Goal: Transaction & Acquisition: Book appointment/travel/reservation

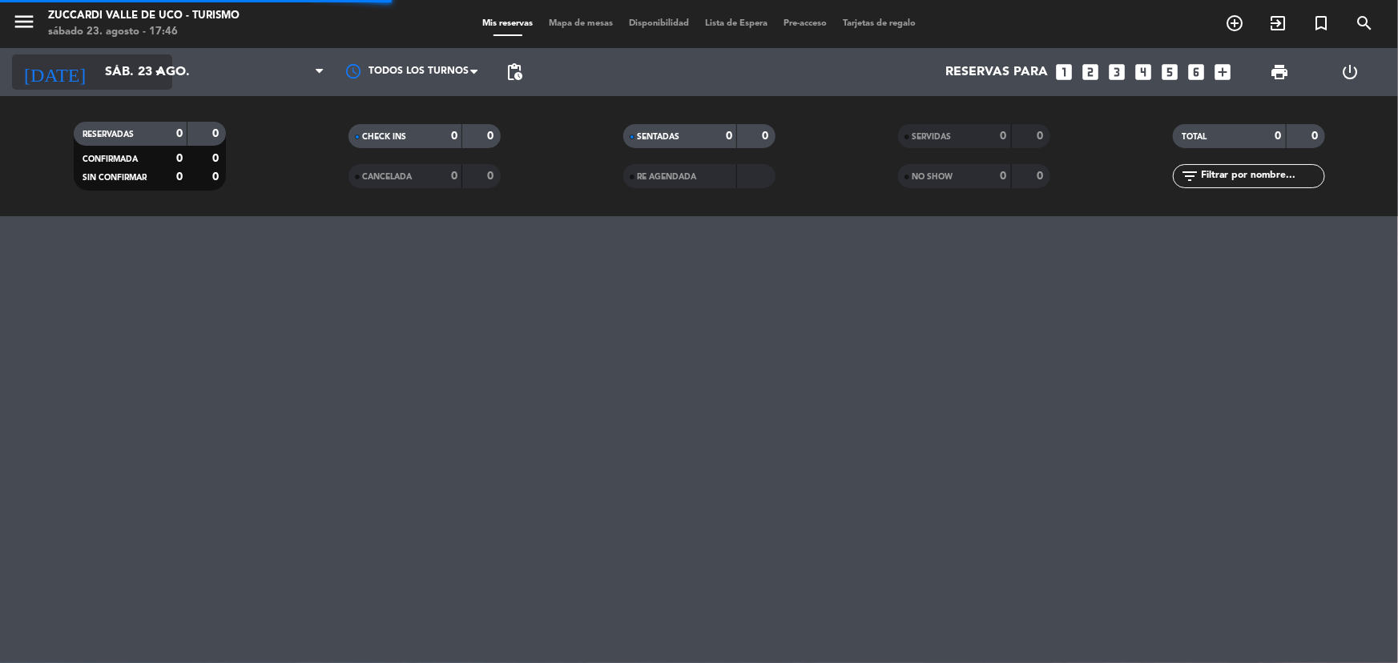
click at [134, 74] on input "sáb. 23 ago." at bounding box center [181, 72] width 169 height 31
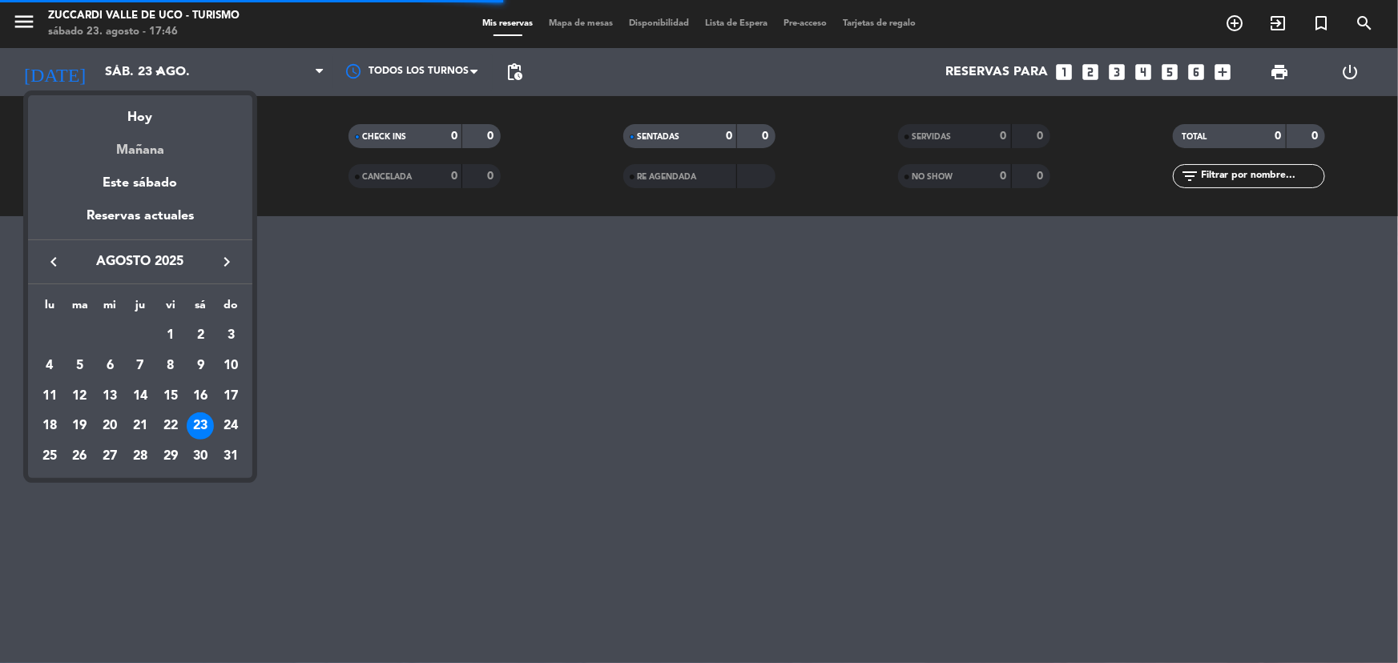
click at [167, 151] on div "Mañana" at bounding box center [140, 144] width 224 height 33
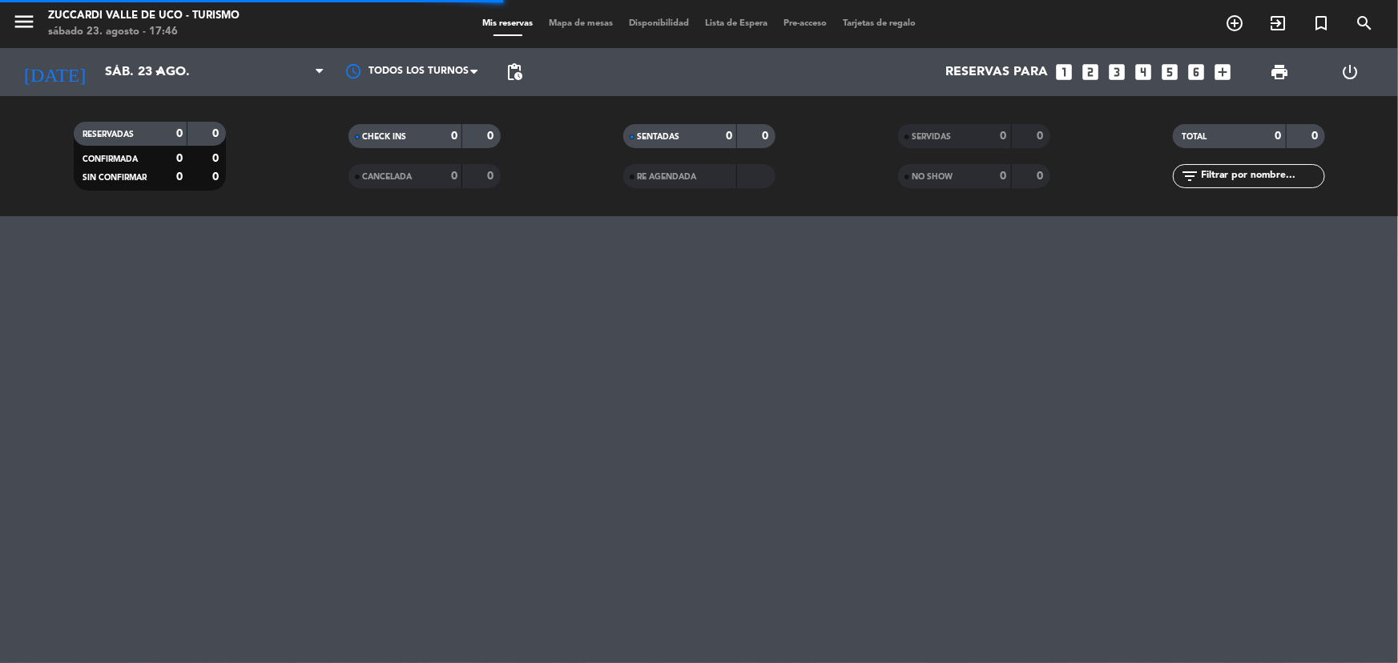
type input "dom. 24 ago."
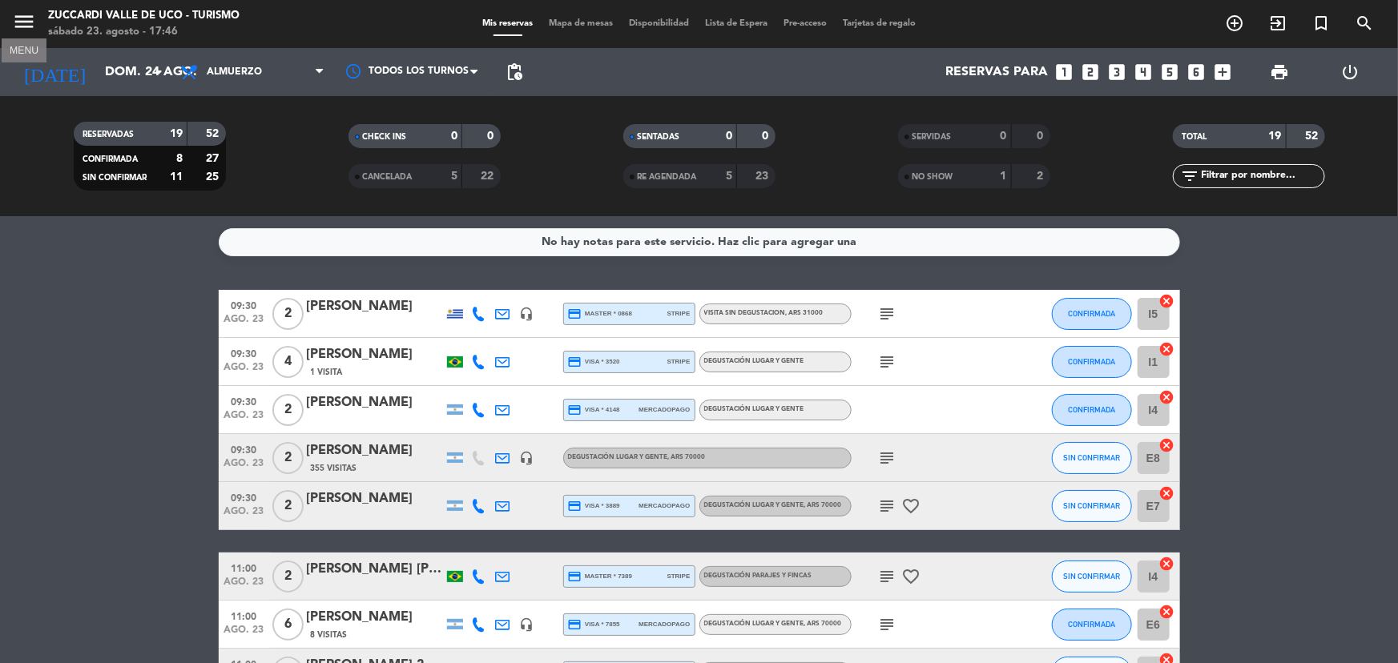
click at [23, 32] on icon "menu" at bounding box center [24, 22] width 24 height 24
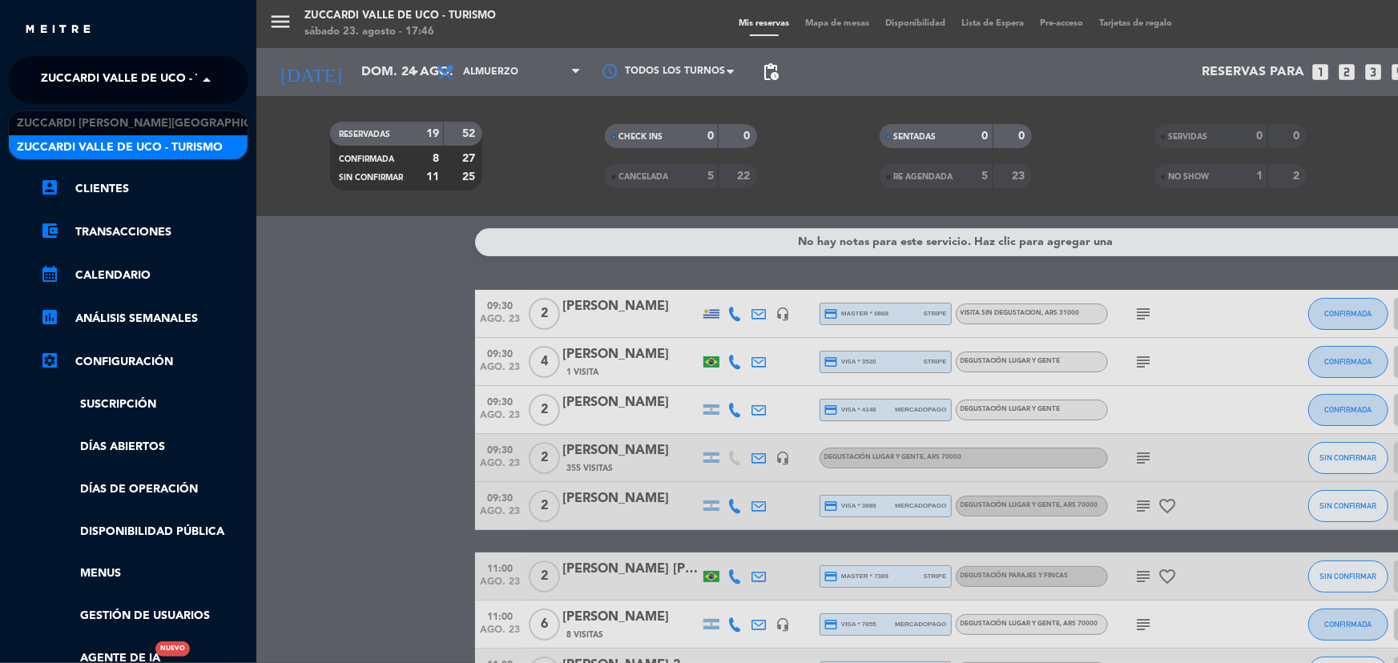
click at [181, 69] on span "Zuccardi Valle de Uco - Turismo" at bounding box center [144, 80] width 206 height 34
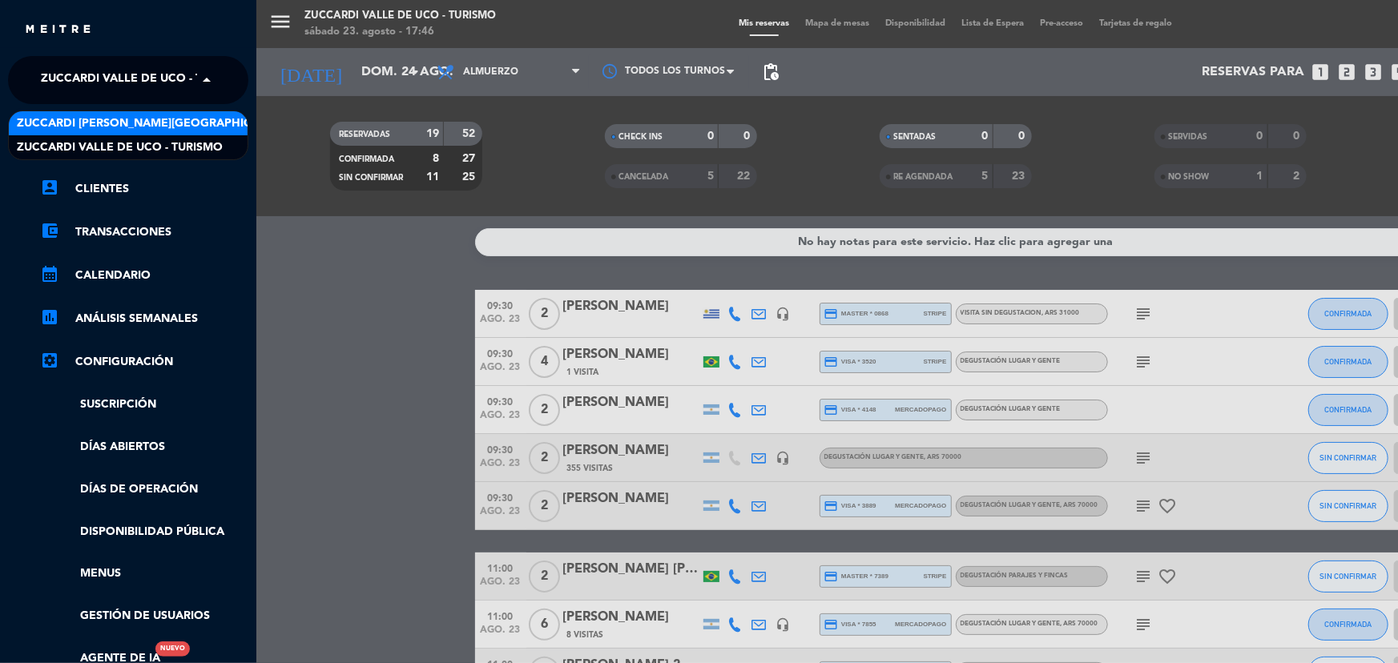
click at [175, 117] on span "Zuccardi [PERSON_NAME][GEOGRAPHIC_DATA] - Restaurant [PERSON_NAME][GEOGRAPHIC_D…" at bounding box center [302, 124] width 570 height 18
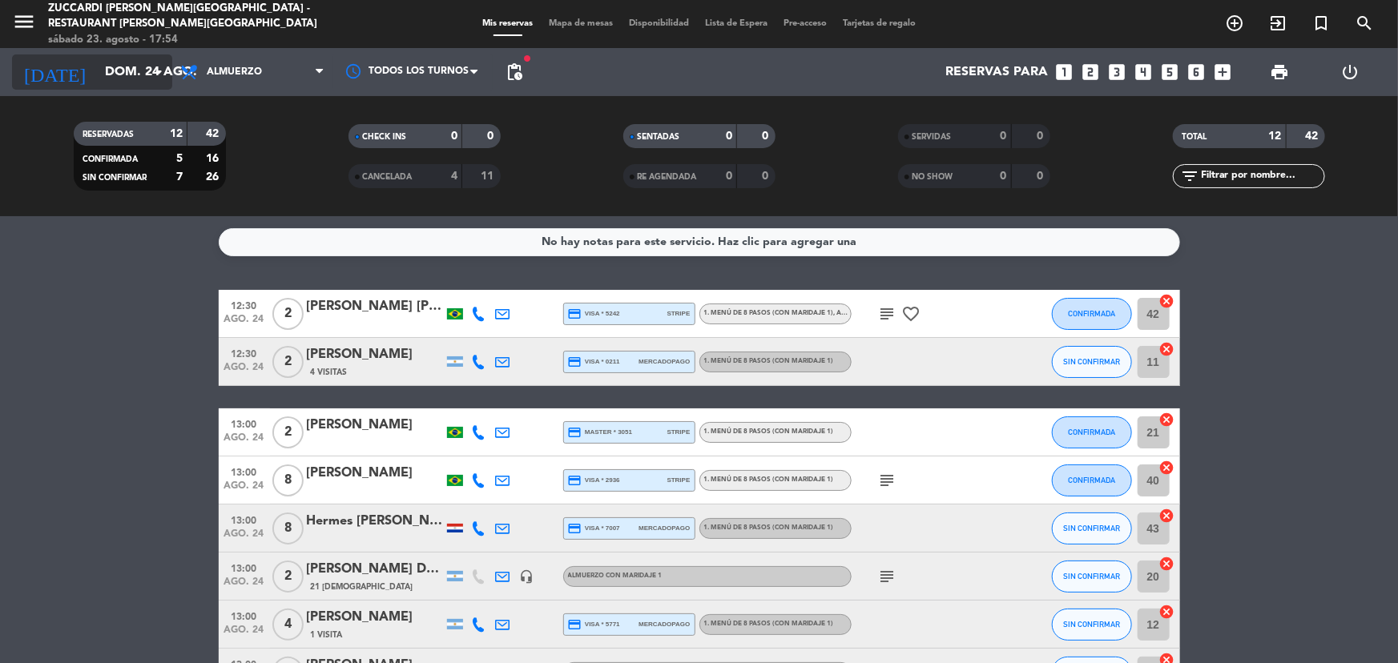
click at [151, 78] on icon "arrow_drop_down" at bounding box center [158, 71] width 19 height 19
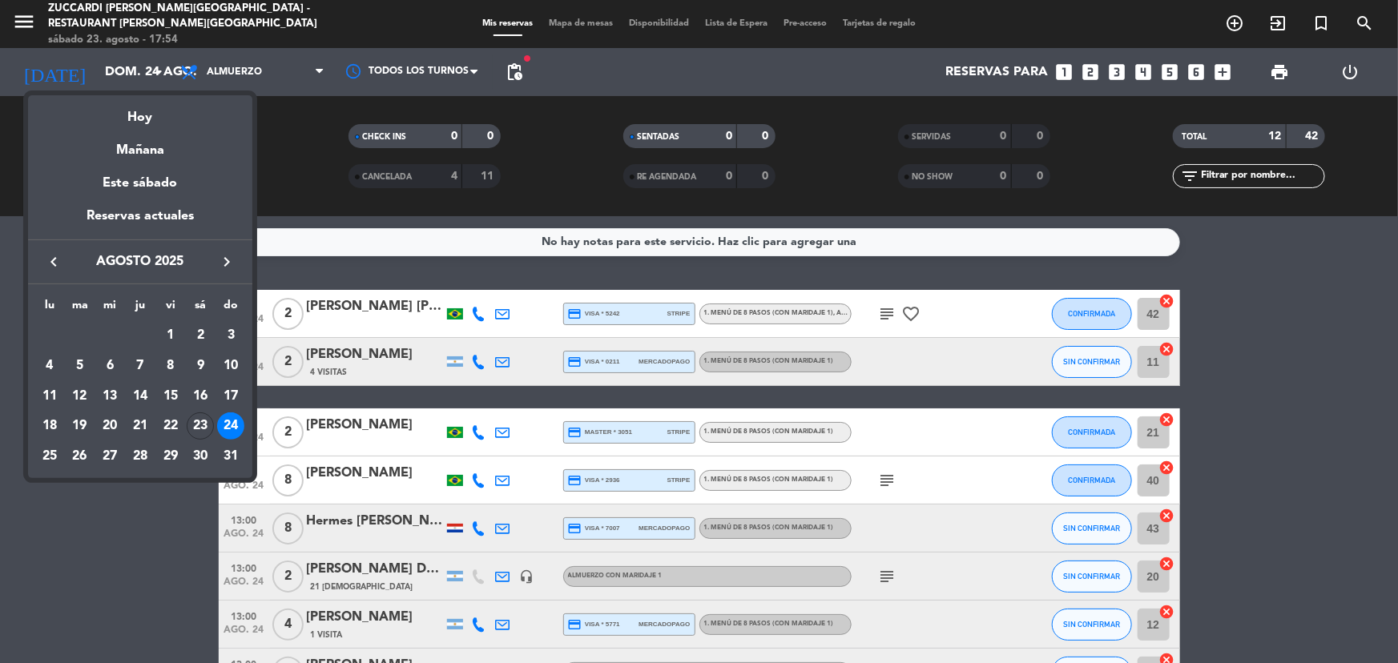
click at [1084, 73] on div at bounding box center [699, 331] width 1398 height 663
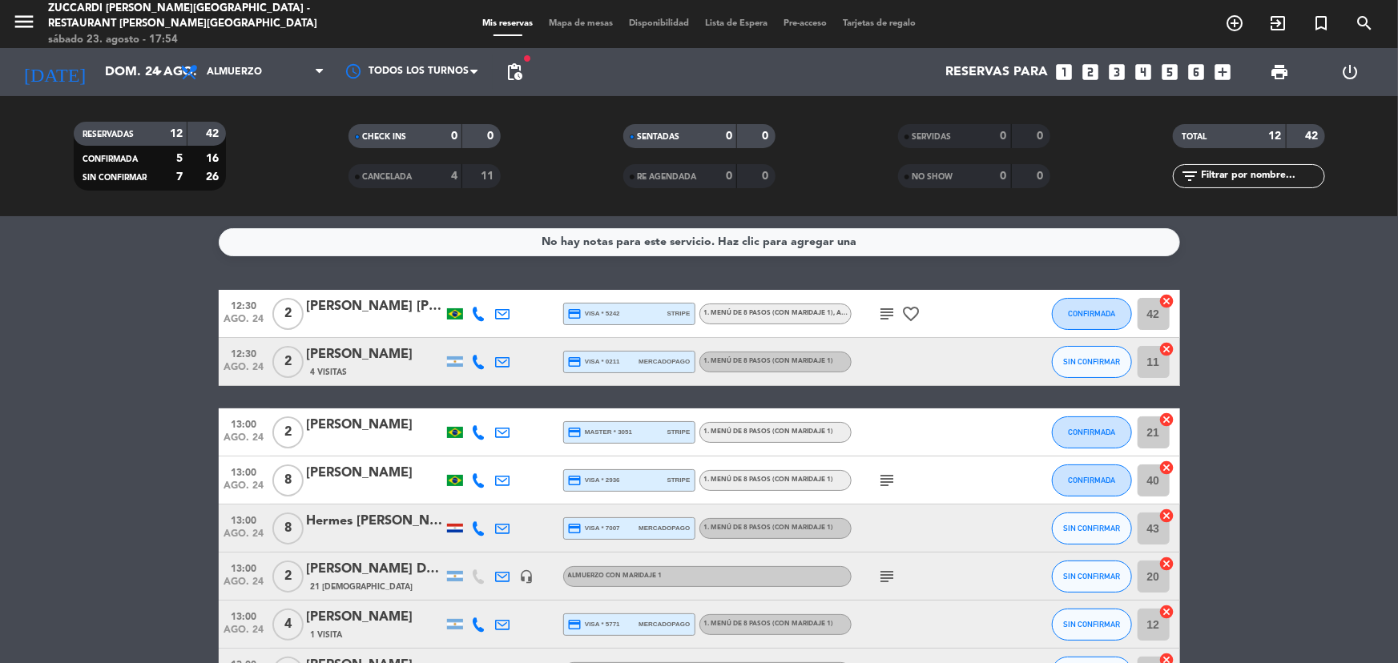
click at [1085, 73] on icon "looks_two" at bounding box center [1090, 72] width 21 height 21
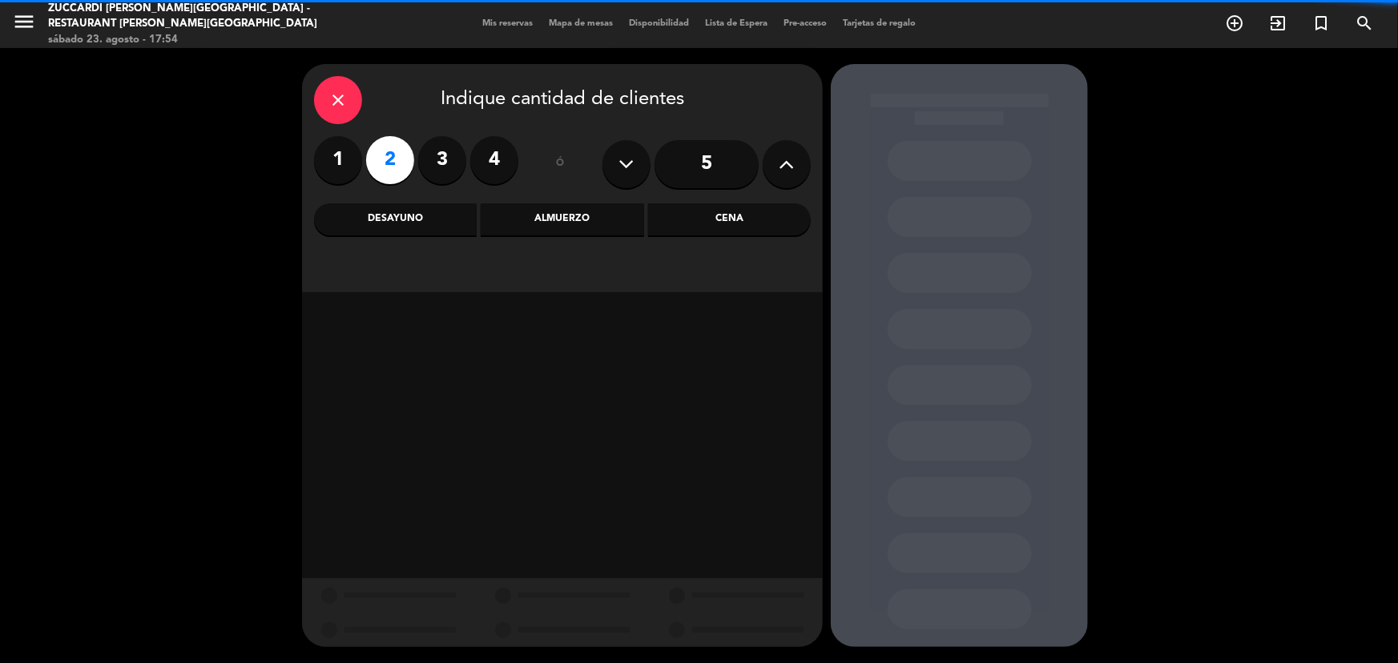
click at [569, 227] on div "Almuerzo" at bounding box center [562, 219] width 163 height 32
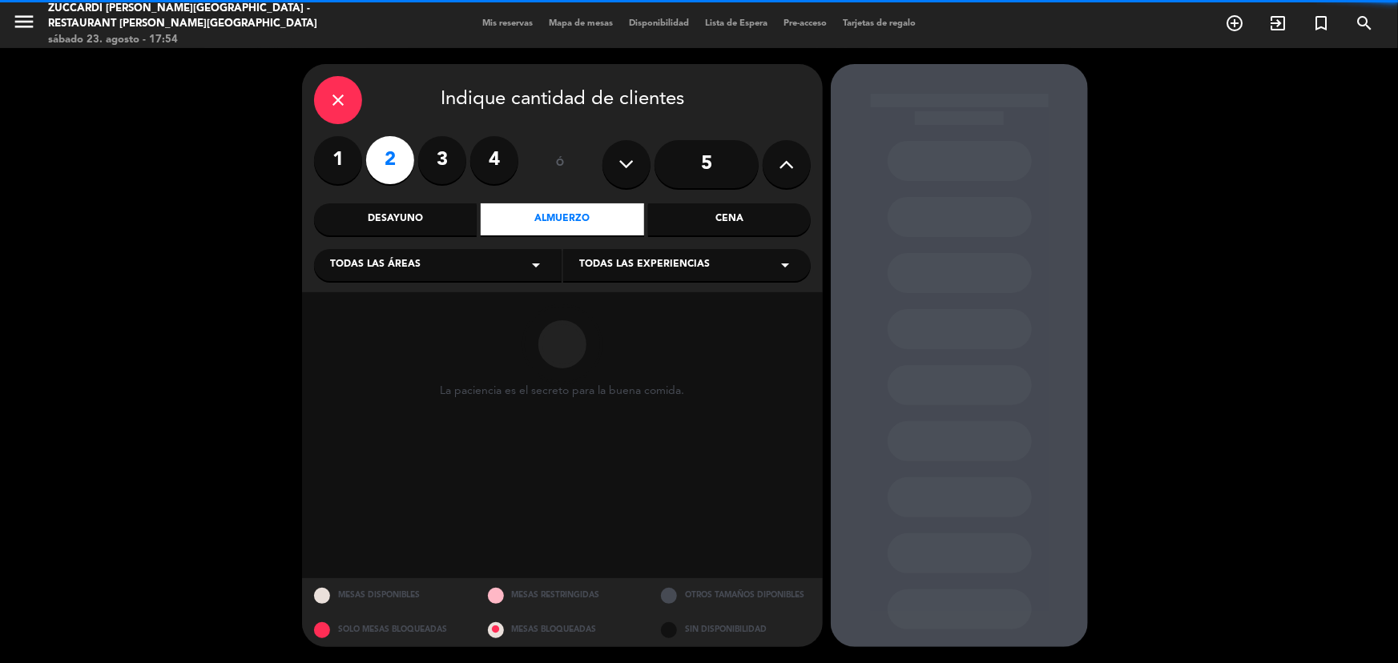
drag, startPoint x: 507, startPoint y: 256, endPoint x: 495, endPoint y: 274, distance: 21.3
click at [507, 257] on div "Todas las áreas arrow_drop_down" at bounding box center [438, 265] width 248 height 32
click at [479, 306] on div "SALON" at bounding box center [437, 305] width 215 height 16
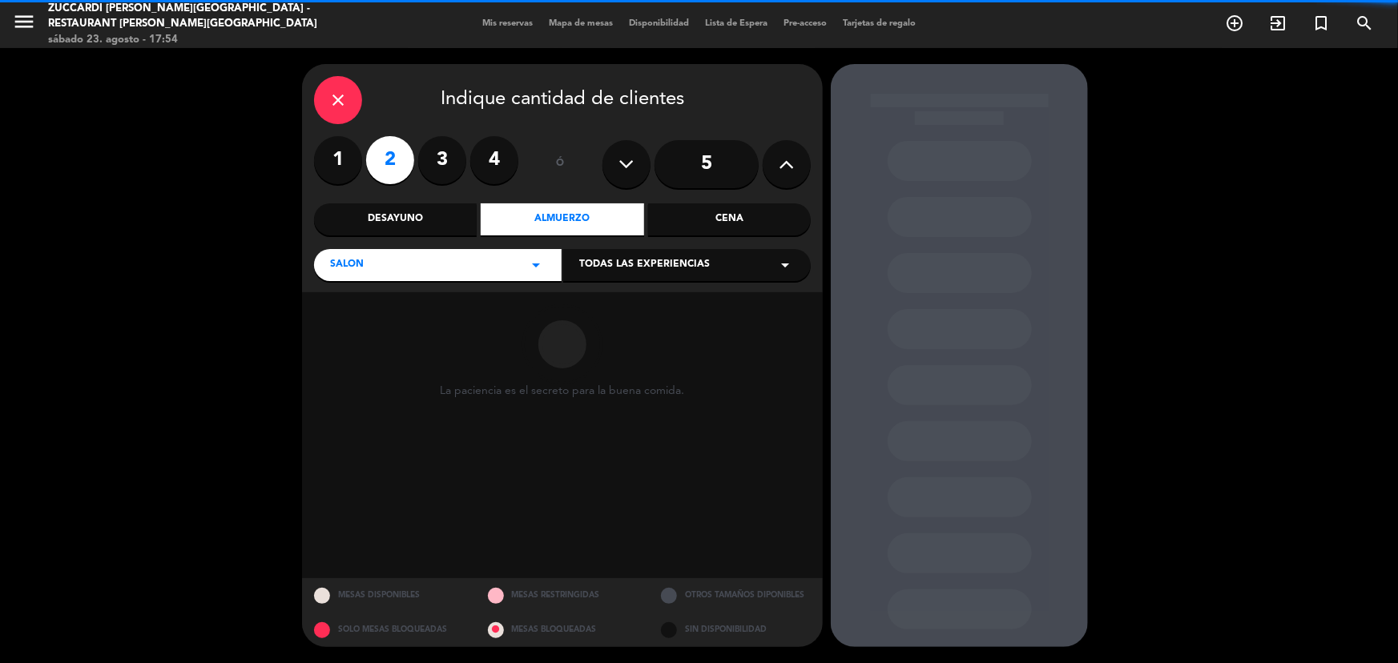
click at [696, 262] on span "Todas las experiencias" at bounding box center [644, 265] width 131 height 16
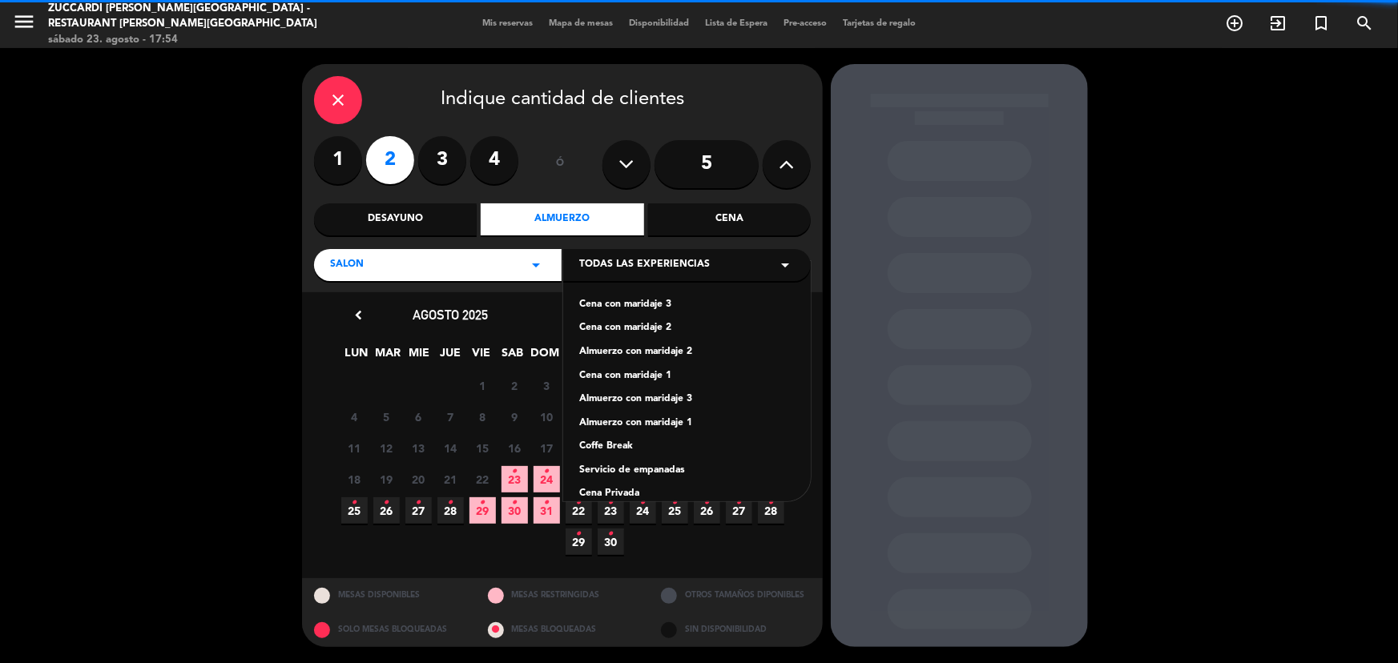
click at [654, 306] on div "Cena con maridaje 3" at bounding box center [686, 305] width 215 height 16
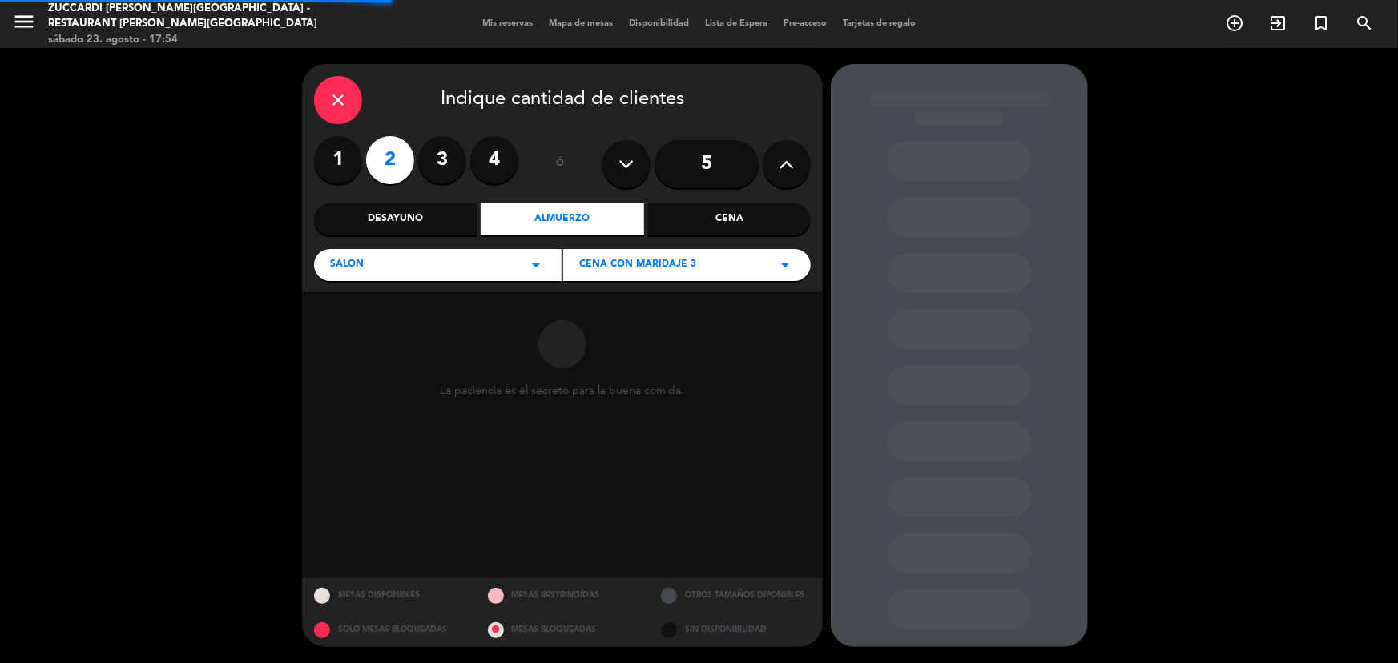
click at [687, 269] on span "Cena con maridaje 3" at bounding box center [637, 265] width 117 height 16
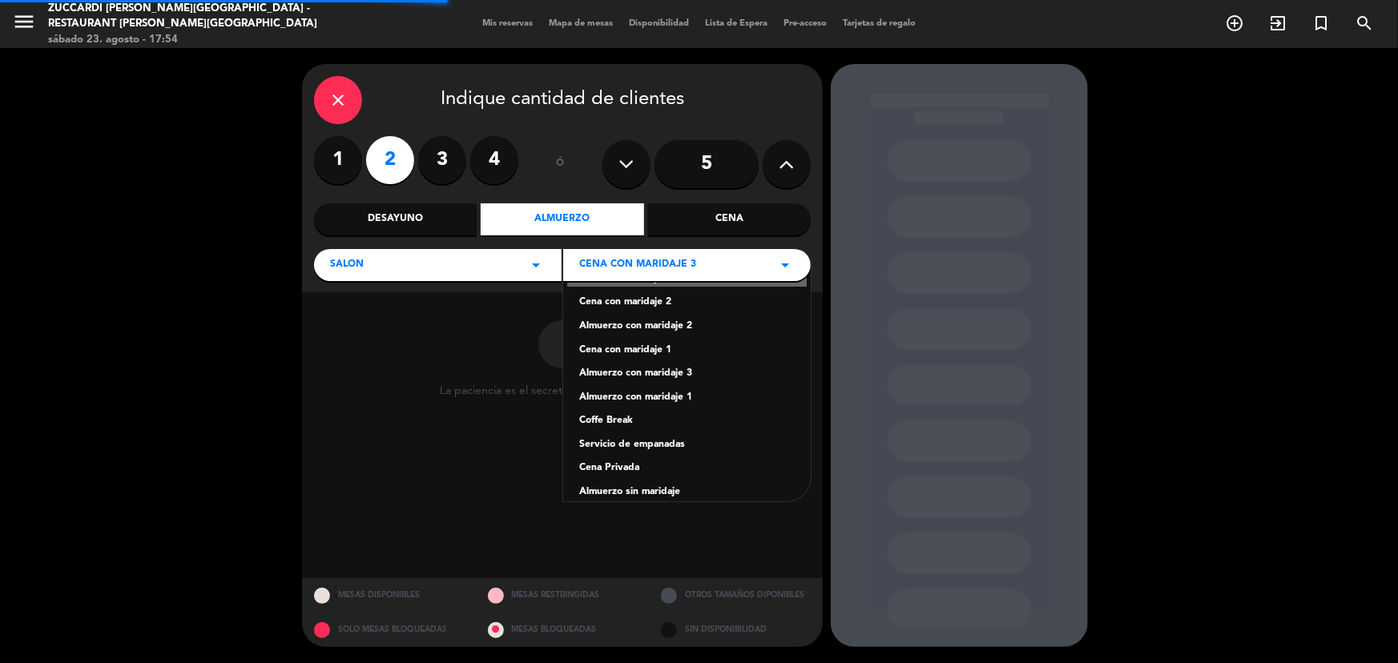
scroll to position [40, 0]
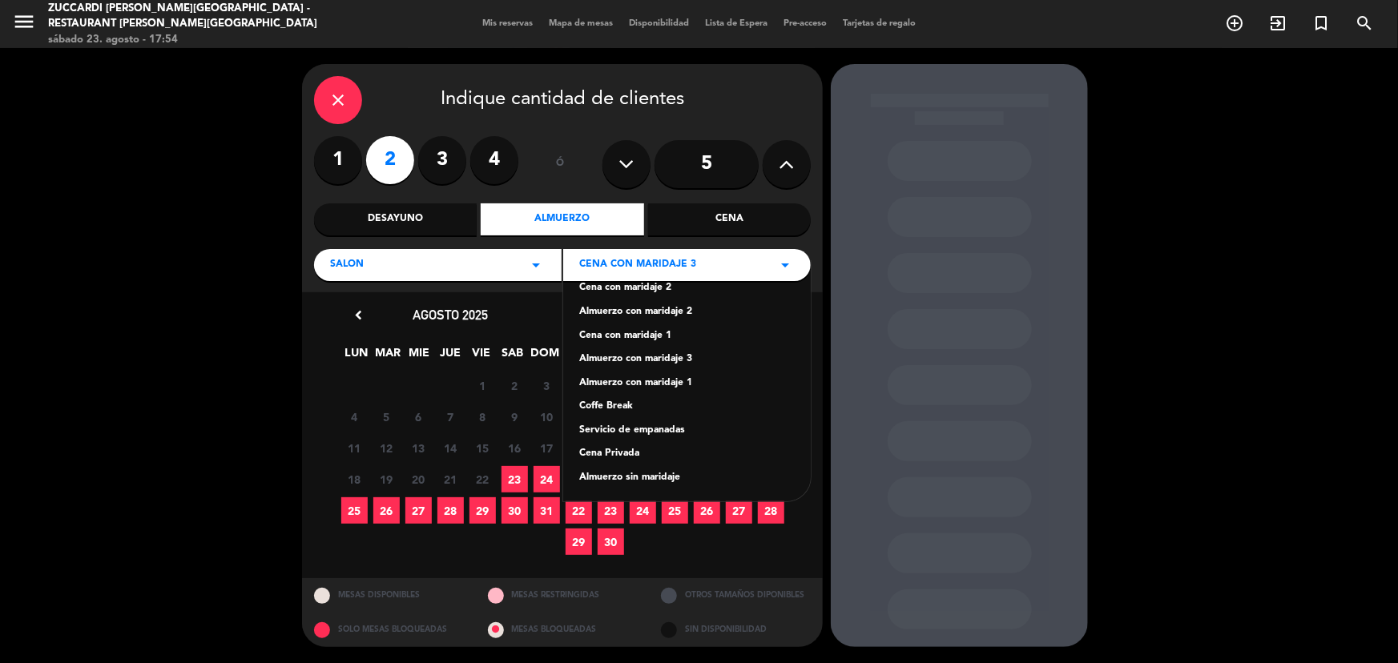
click at [665, 384] on div "Almuerzo con maridaje 1" at bounding box center [686, 384] width 215 height 16
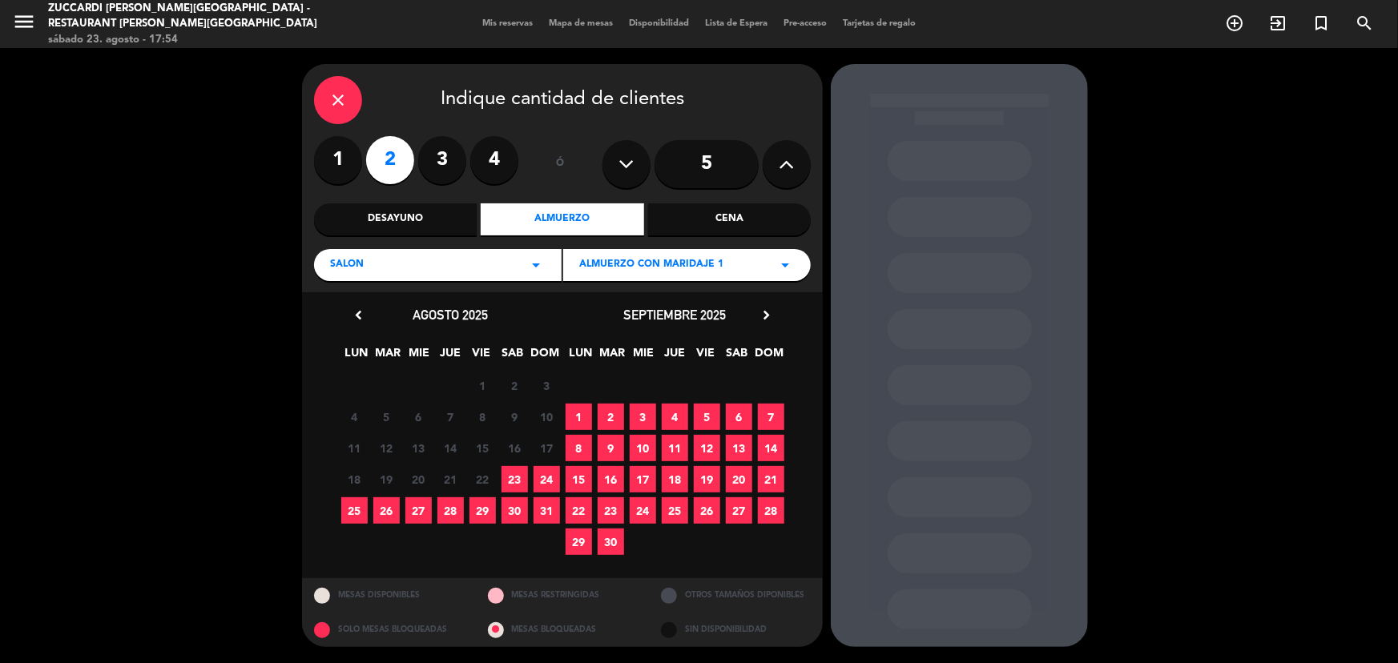
click at [553, 482] on span "24" at bounding box center [546, 479] width 26 height 26
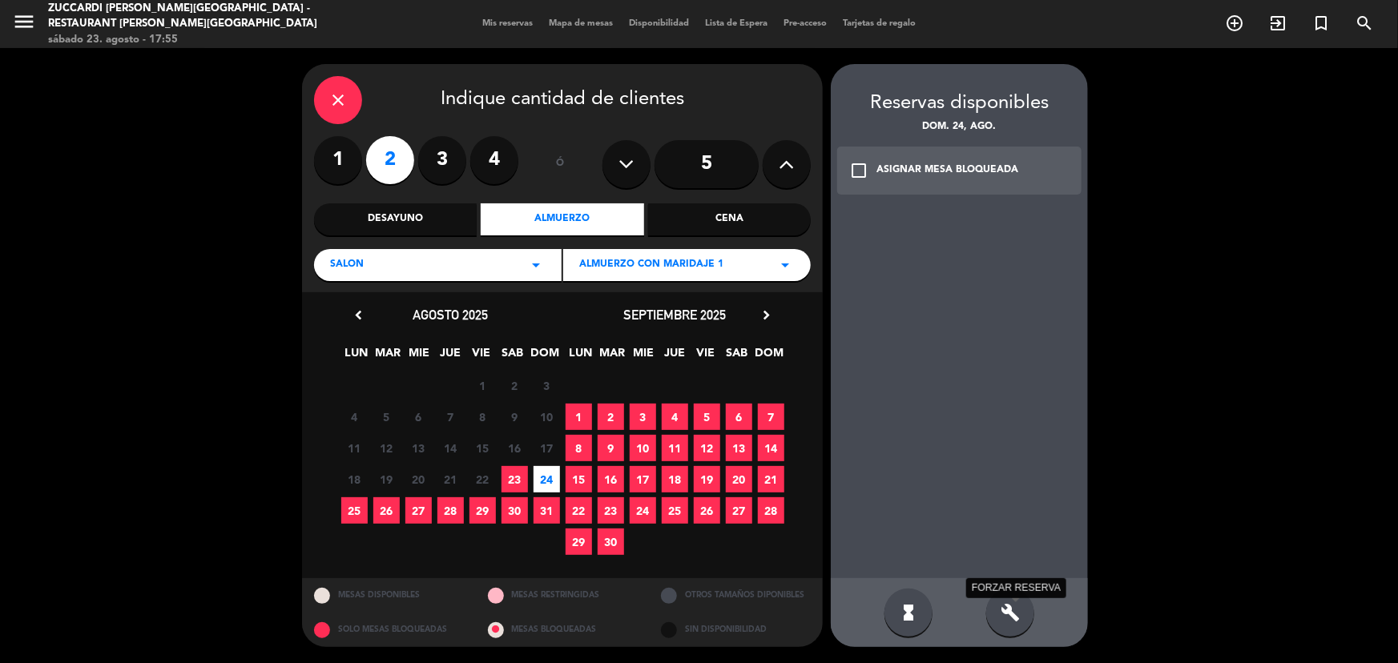
click at [1015, 610] on icon "build" at bounding box center [1009, 612] width 19 height 19
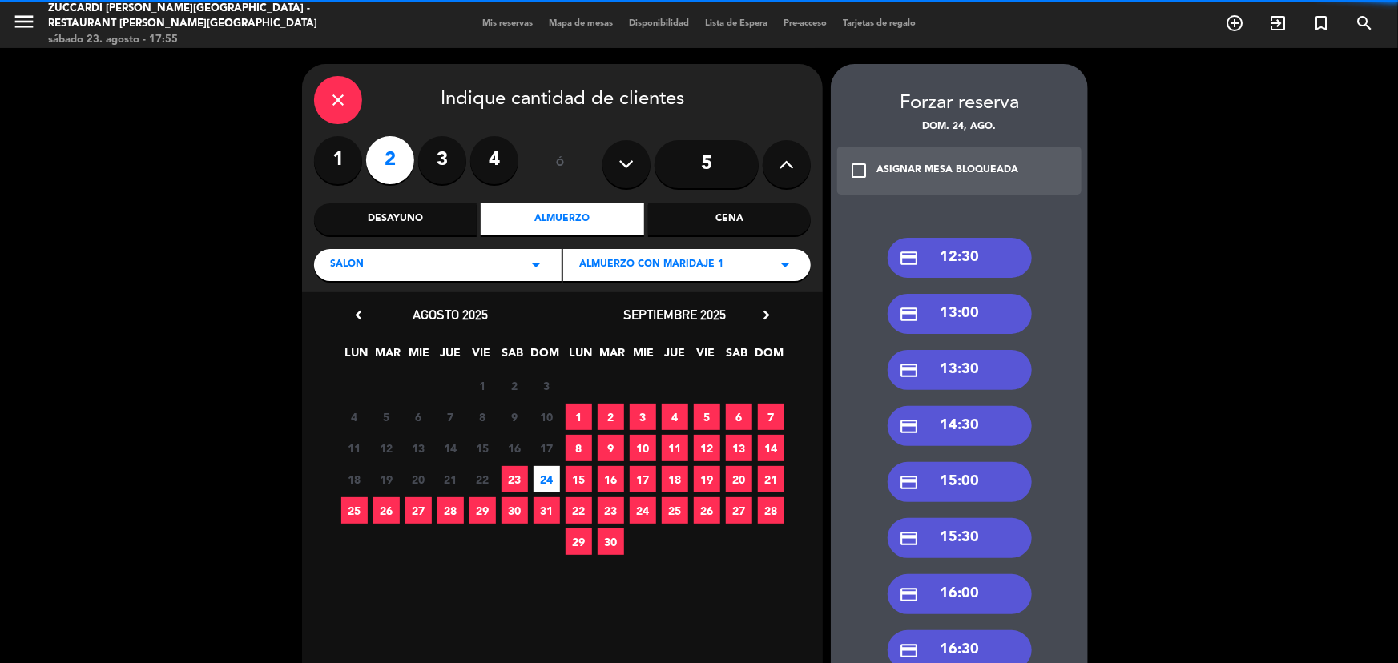
click at [976, 358] on div "credit_card 13:30" at bounding box center [960, 370] width 144 height 40
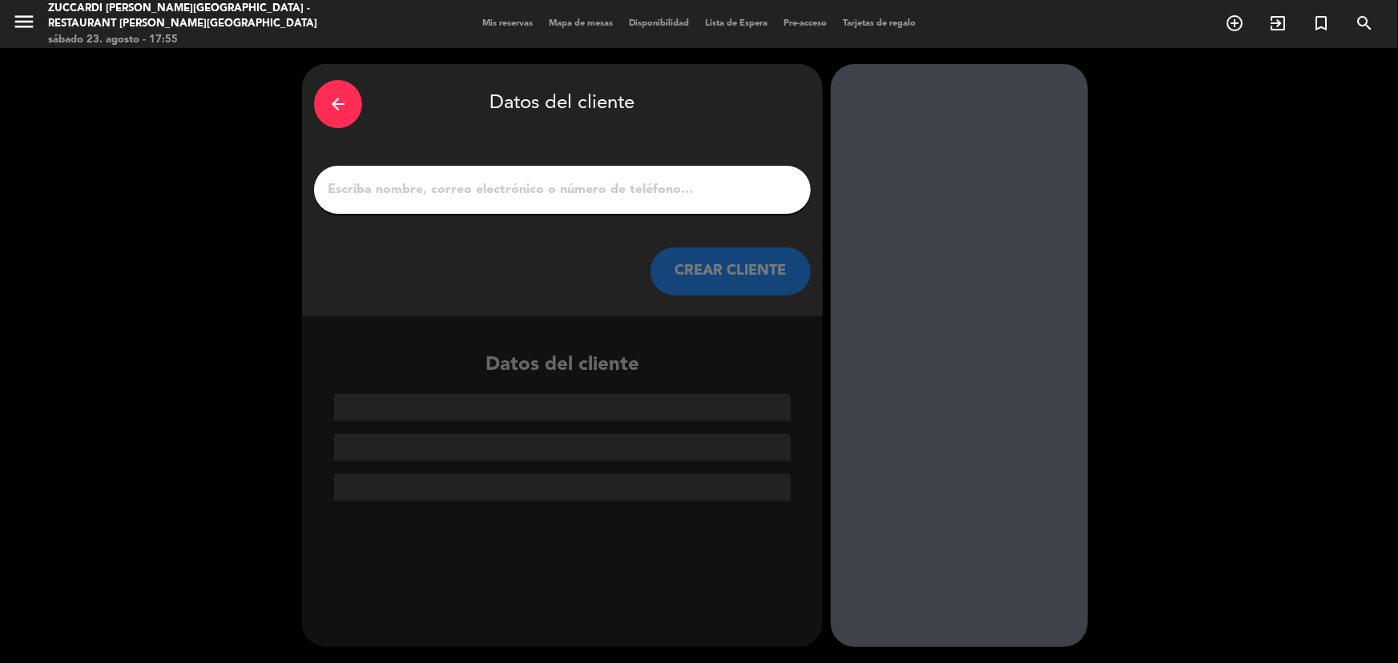
drag, startPoint x: 465, startPoint y: 197, endPoint x: 468, endPoint y: 183, distance: 14.6
click at [465, 195] on input "1" at bounding box center [562, 190] width 473 height 22
paste input "[PERSON_NAME]"
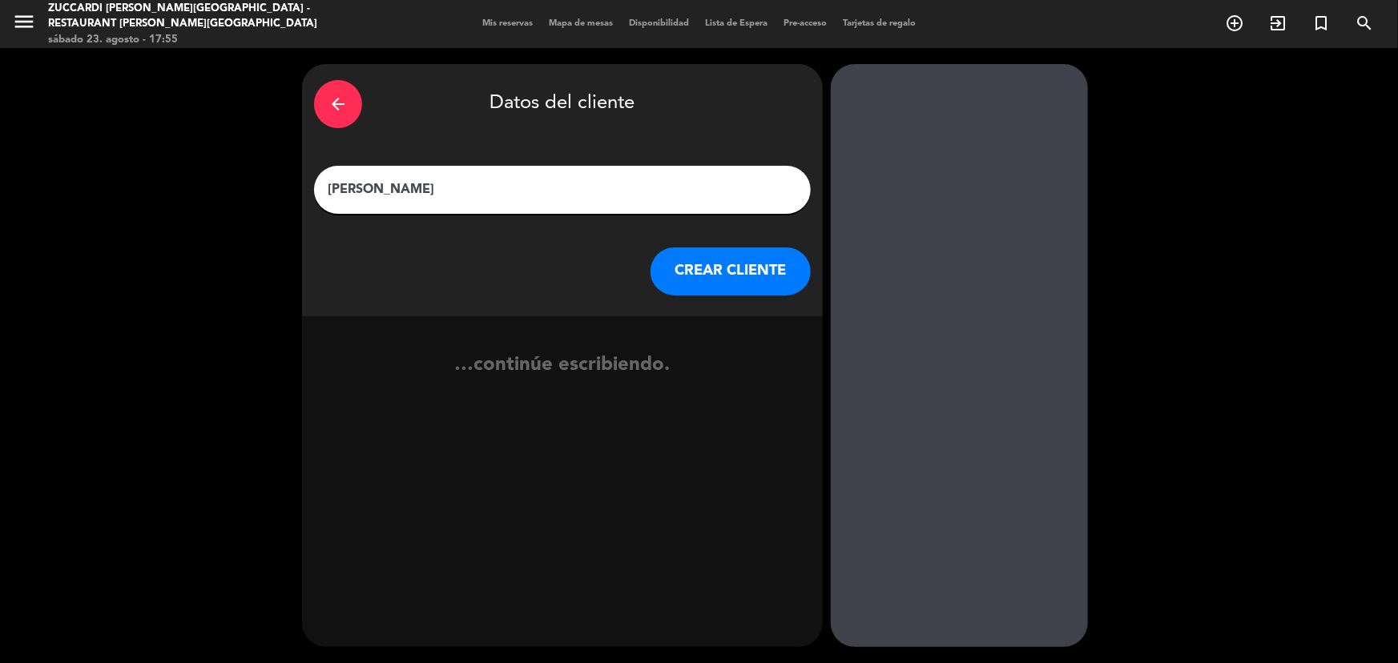
type input "[PERSON_NAME]"
click at [691, 280] on button "CREAR CLIENTE" at bounding box center [730, 272] width 160 height 48
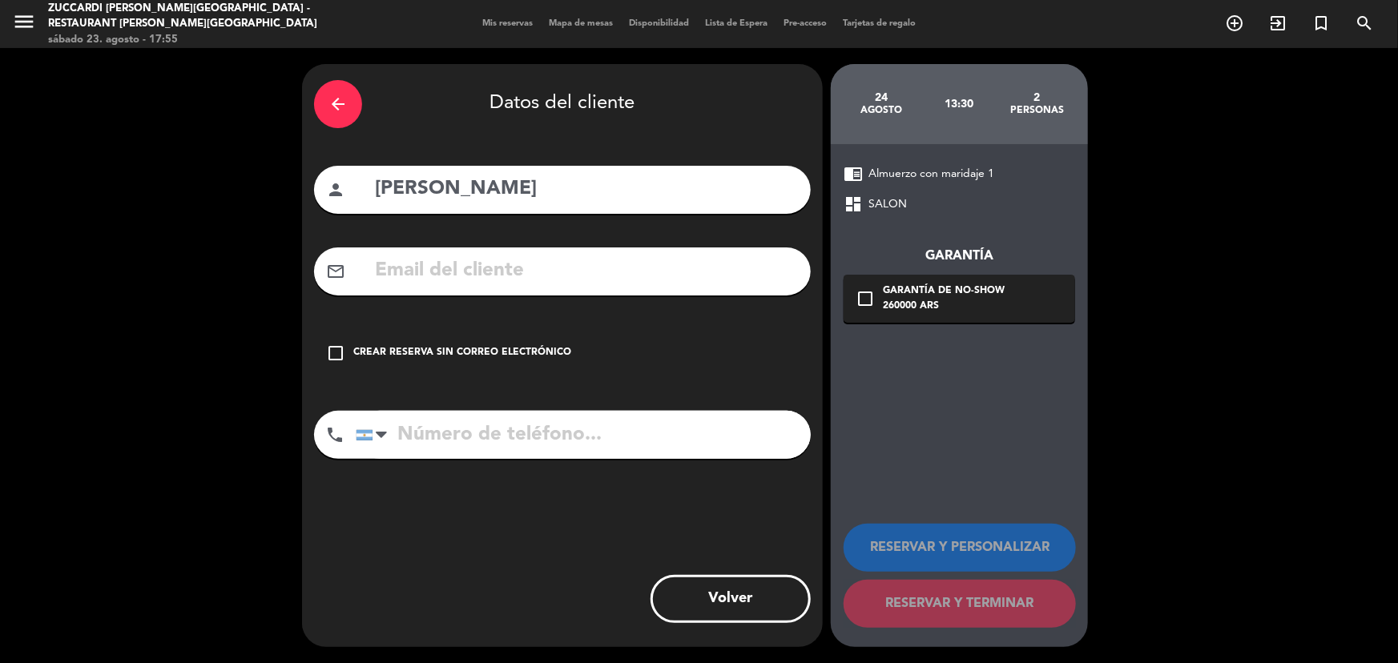
click at [658, 279] on input "text" at bounding box center [585, 271] width 425 height 33
paste input "[PERSON_NAME][EMAIL_ADDRESS][PERSON_NAME][DOMAIN_NAME]"
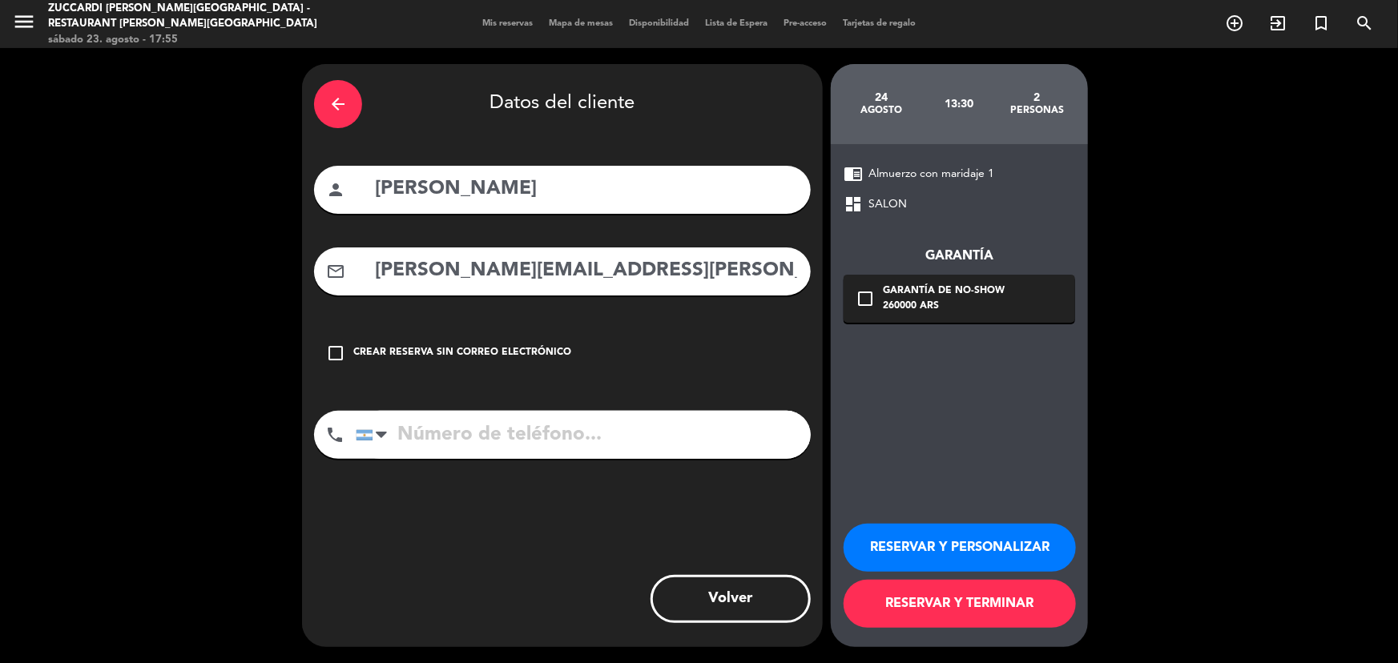
type input "[PERSON_NAME][EMAIL_ADDRESS][PERSON_NAME][DOMAIN_NAME]"
click at [616, 449] on input "tel" at bounding box center [583, 435] width 455 height 48
paste input "[PHONE_NUMBER]"
type input "[PHONE_NUMBER]"
click at [922, 303] on div "260000 ARS" at bounding box center [944, 307] width 122 height 16
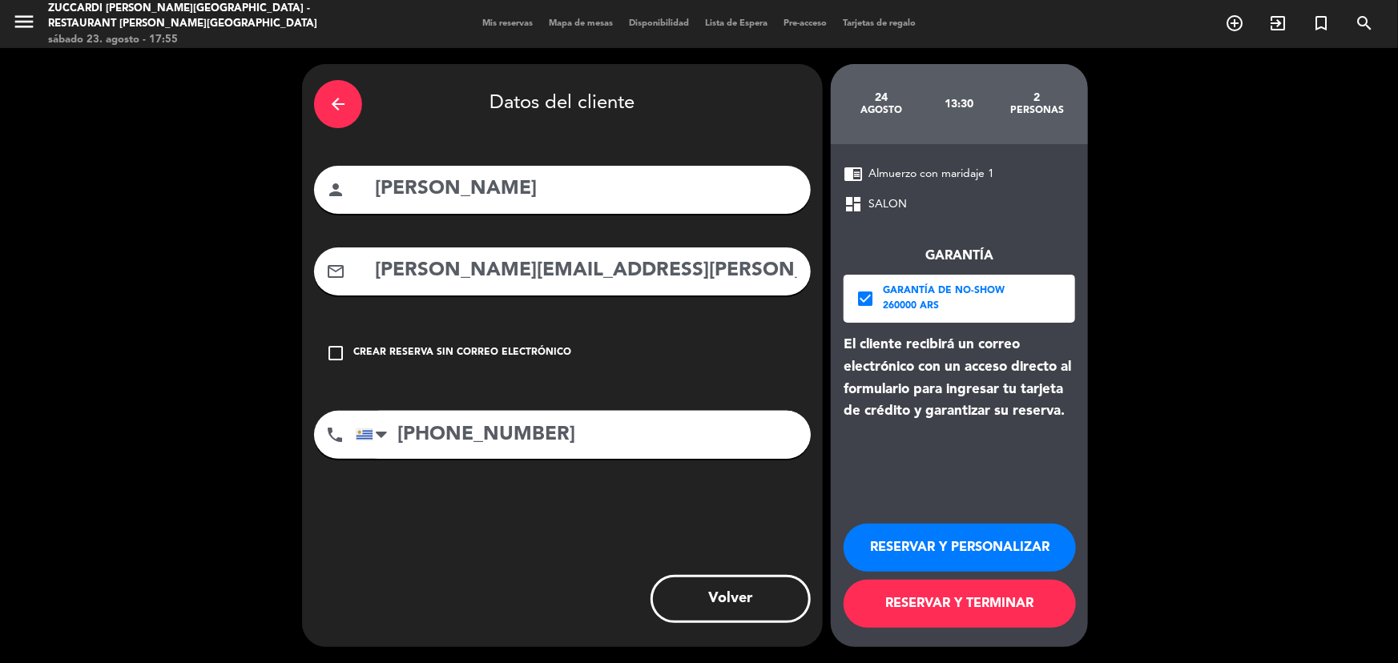
click at [940, 549] on button "RESERVAR Y PERSONALIZAR" at bounding box center [959, 548] width 232 height 48
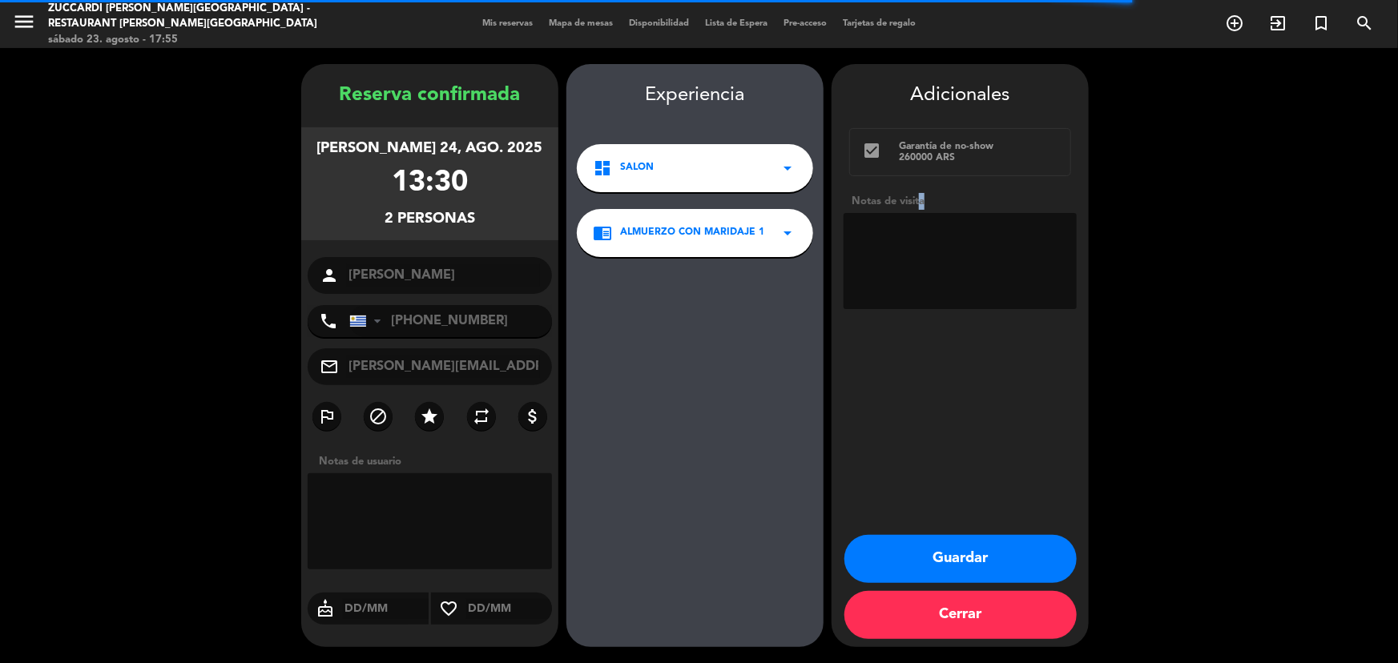
drag, startPoint x: 916, startPoint y: 195, endPoint x: 913, endPoint y: 229, distance: 33.8
click at [919, 216] on div "Adicionales check_box Garantía de no-show 260000 ARS Notas de visita" at bounding box center [959, 197] width 257 height 235
click at [910, 240] on textarea at bounding box center [959, 261] width 233 height 96
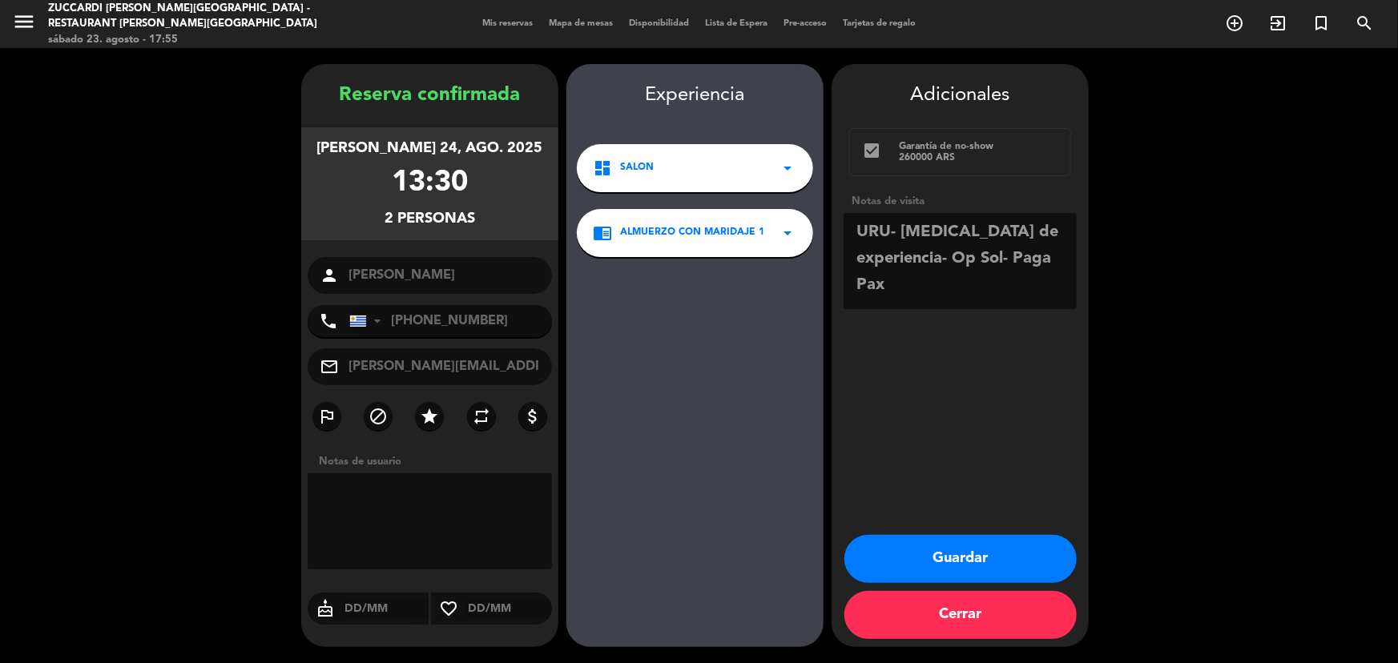
scroll to position [11, 0]
type textarea "URU- [MEDICAL_DATA] de experiencia- Op Sol- Paga Pax"
drag, startPoint x: 956, startPoint y: 558, endPoint x: 628, endPoint y: 316, distance: 407.4
click at [956, 558] on button "Guardar" at bounding box center [960, 559] width 232 height 48
